Goal: Information Seeking & Learning: Check status

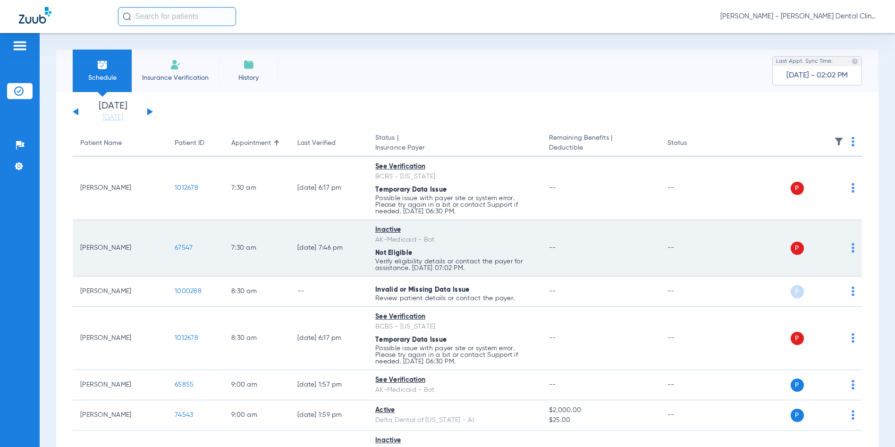
click at [182, 247] on span "67547" at bounding box center [184, 247] width 18 height 7
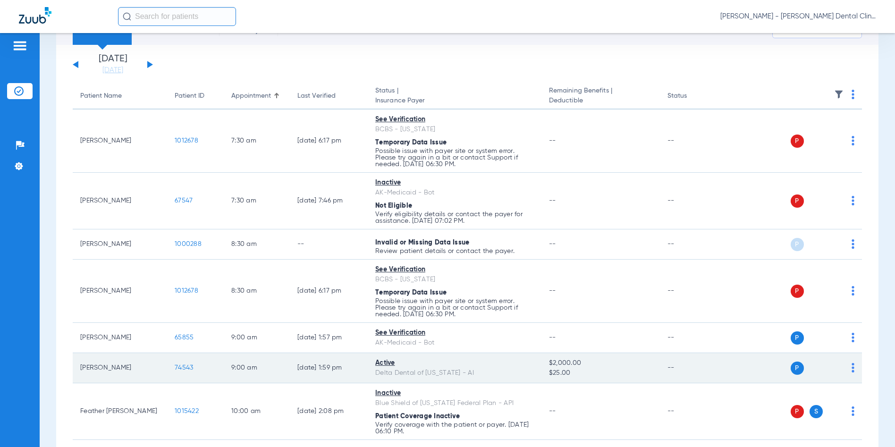
scroll to position [94, 0]
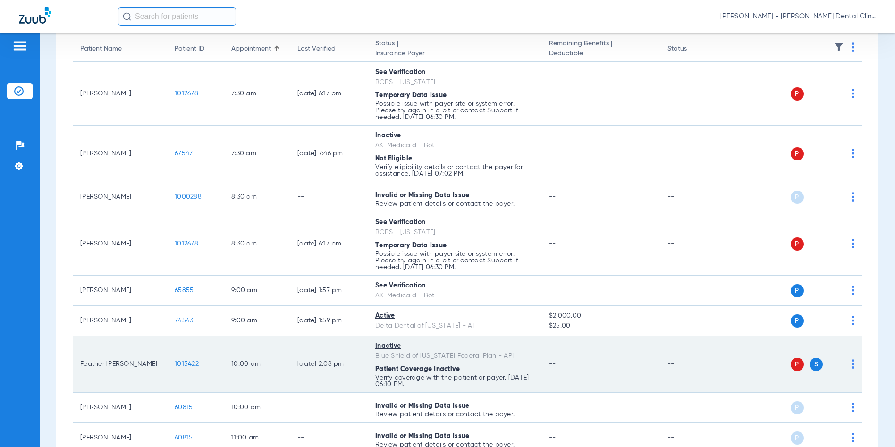
click at [186, 363] on span "1015422" at bounding box center [187, 364] width 24 height 7
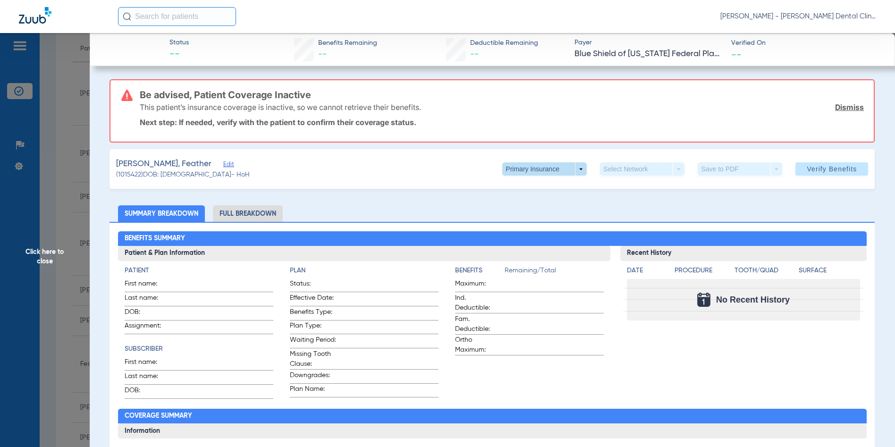
click at [573, 165] on span at bounding box center [544, 168] width 84 height 13
click at [547, 210] on span "Secondary Insurance" at bounding box center [535, 206] width 62 height 7
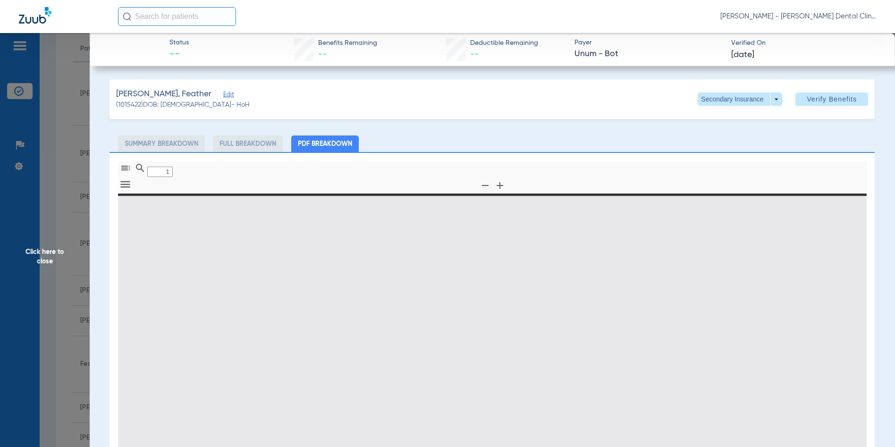
type input "0"
select select "page-width"
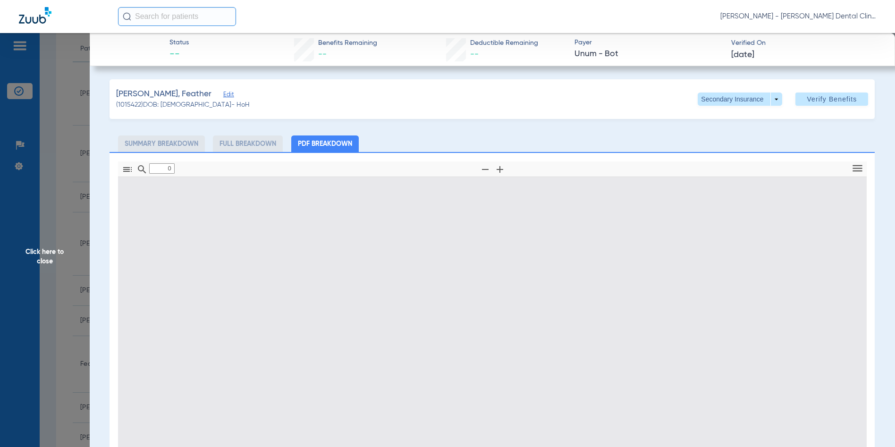
type input "1"
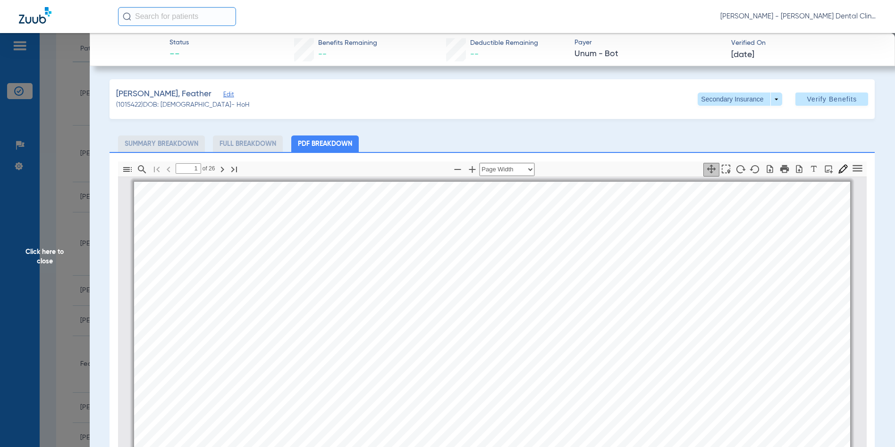
scroll to position [5, 0]
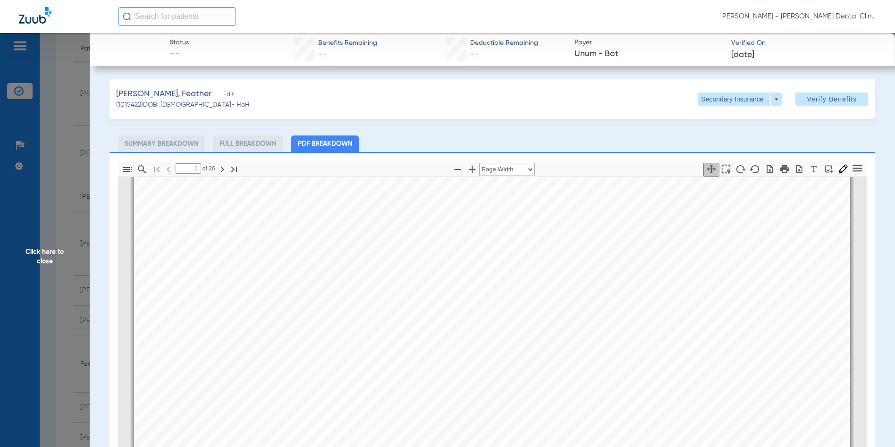
click at [42, 252] on span "Click here to close" at bounding box center [45, 256] width 90 height 447
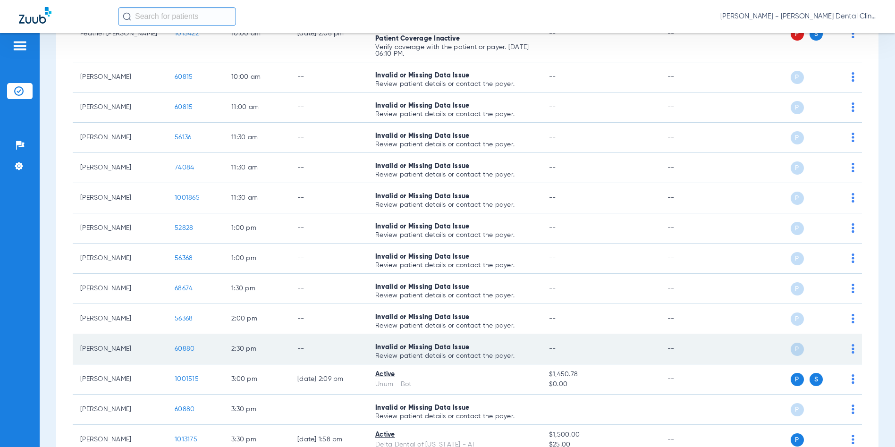
scroll to position [472, 0]
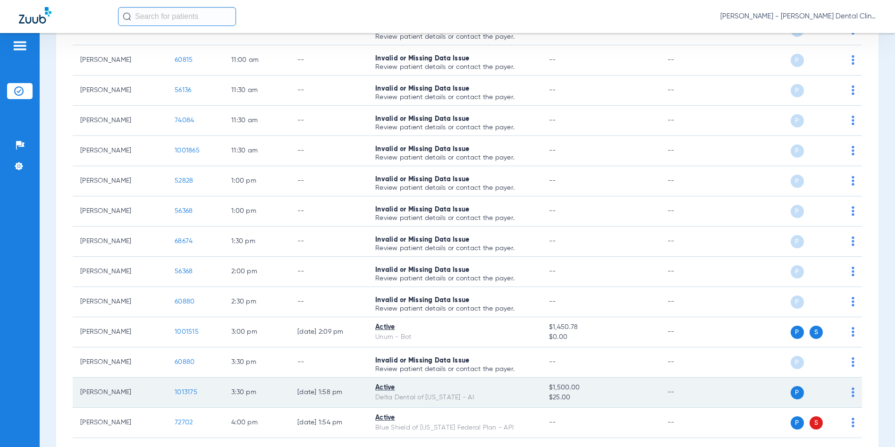
click at [187, 390] on span "1013175" at bounding box center [186, 392] width 23 height 7
